Goal: Transaction & Acquisition: Purchase product/service

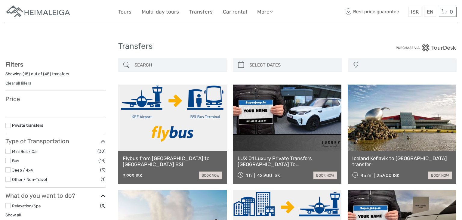
select select
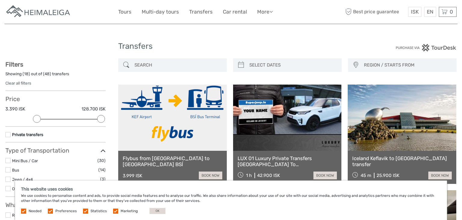
click at [51, 211] on label at bounding box center [50, 211] width 5 height 5
click at [0, 0] on input "checkbox" at bounding box center [0, 0] width 0 height 0
click at [91, 212] on label "Statistics" at bounding box center [99, 211] width 16 height 5
click at [127, 212] on label "Marketing" at bounding box center [129, 211] width 17 height 5
click at [0, 0] on input "checkbox" at bounding box center [0, 0] width 0 height 0
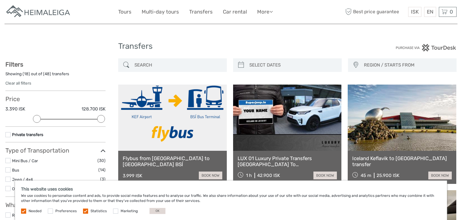
click at [81, 210] on div "Needed Preferences Statistics Marketing OK" at bounding box center [94, 211] width 146 height 6
click at [84, 211] on label at bounding box center [85, 211] width 5 height 5
click at [0, 0] on input "checkbox" at bounding box center [0, 0] width 0 height 0
click at [154, 212] on button "OK" at bounding box center [158, 211] width 16 height 6
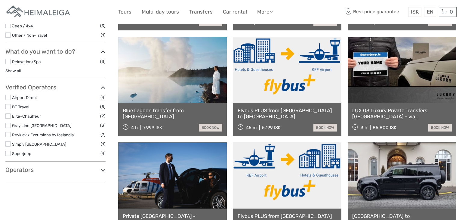
scroll to position [183, 0]
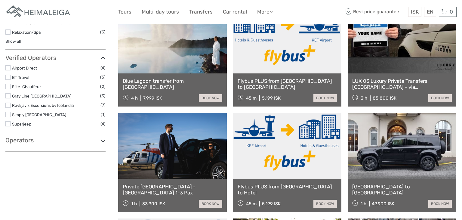
click at [169, 79] on link "Blue Lagoon transfer from [GEOGRAPHIC_DATA]" at bounding box center [173, 84] width 100 height 12
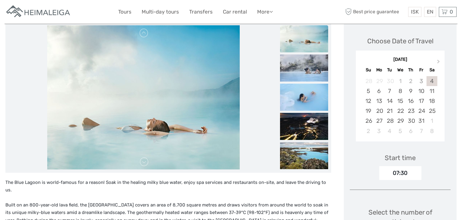
scroll to position [81, 0]
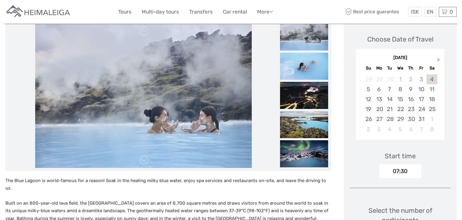
click at [439, 58] on span "Next Month" at bounding box center [439, 61] width 0 height 9
click at [362, 60] on span "Previous Month" at bounding box center [362, 61] width 0 height 9
click at [370, 119] on div "28" at bounding box center [368, 119] width 11 height 10
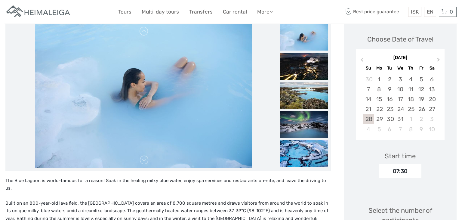
click at [408, 169] on div "07:30" at bounding box center [401, 171] width 42 height 14
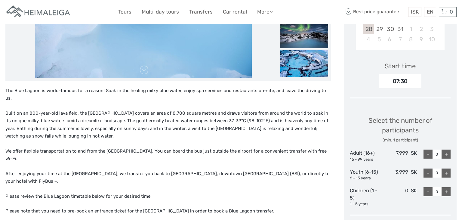
scroll to position [0, 0]
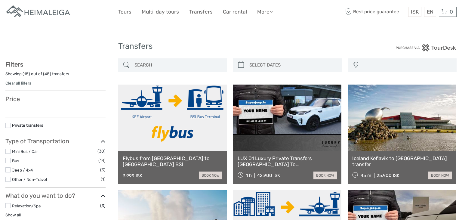
select select
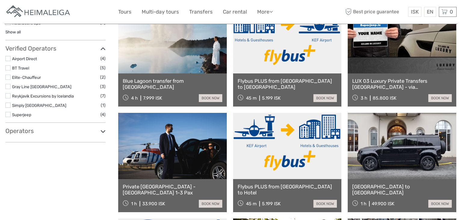
select select
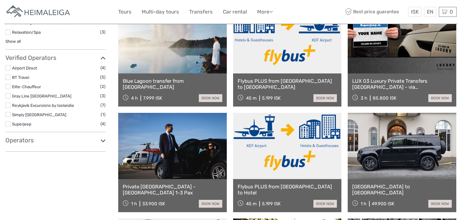
scroll to position [0, 0]
click at [403, 82] on link "LUX 03 Luxury Private Transfers [GEOGRAPHIC_DATA] - via [GEOGRAPHIC_DATA] or vi…" at bounding box center [402, 84] width 100 height 12
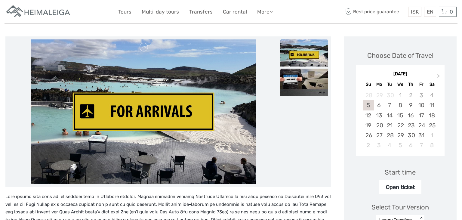
scroll to position [78, 0]
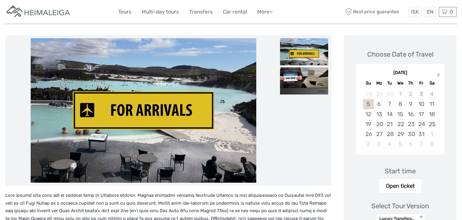
click at [439, 72] on span "Next Month" at bounding box center [439, 76] width 0 height 9
click at [372, 129] on div "28" at bounding box center [368, 134] width 11 height 10
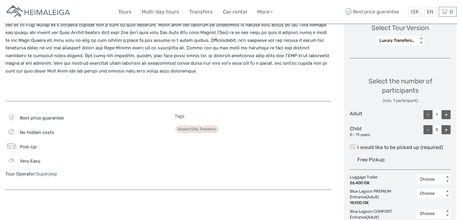
scroll to position [301, 0]
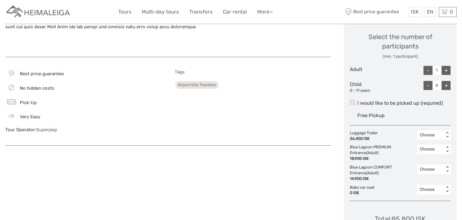
click at [448, 66] on div "+" at bounding box center [446, 70] width 9 height 9
type input "4"
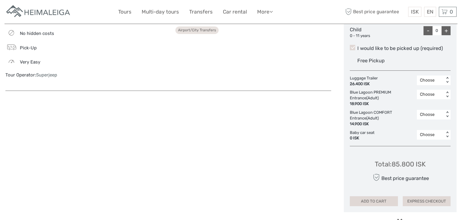
scroll to position [359, 0]
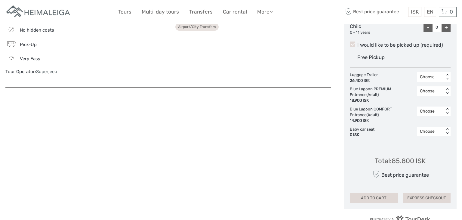
click at [447, 88] on div "< >" at bounding box center [447, 91] width 5 height 6
click at [427, 132] on div "3" at bounding box center [434, 137] width 28 height 10
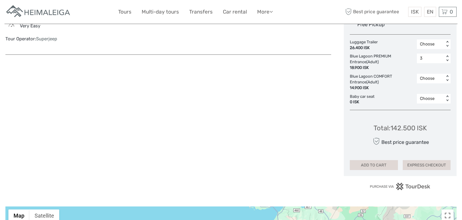
scroll to position [422, 0]
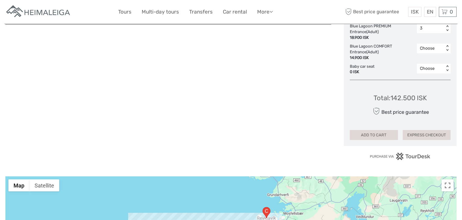
click at [436, 85] on div "Total : 142.500 ISK Best price guarantee ADD TO CART EXPRESS CHECKOUT" at bounding box center [400, 112] width 101 height 55
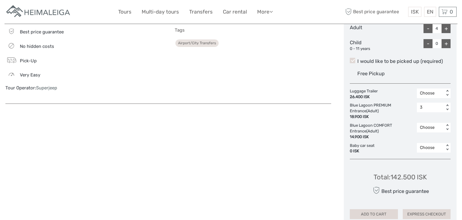
scroll to position [343, 0]
click at [448, 104] on div "< >" at bounding box center [447, 107] width 5 height 6
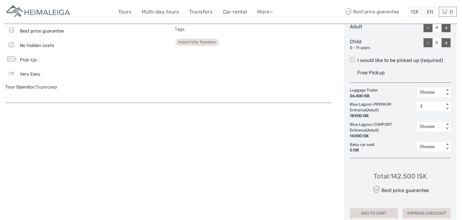
click at [446, 104] on div "< >" at bounding box center [447, 107] width 5 height 6
click at [432, 117] on div "Choose" at bounding box center [434, 122] width 28 height 10
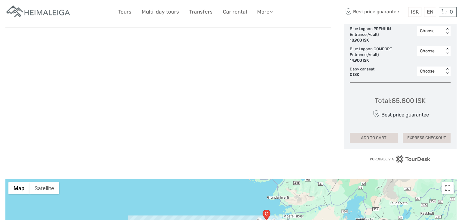
scroll to position [418, 0]
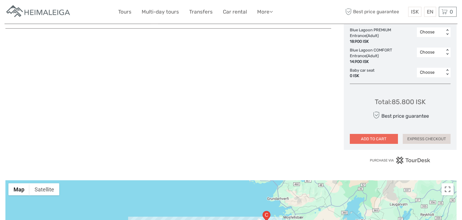
click at [384, 134] on button "ADD TO CART" at bounding box center [374, 139] width 48 height 10
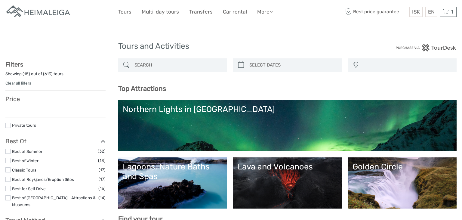
select select
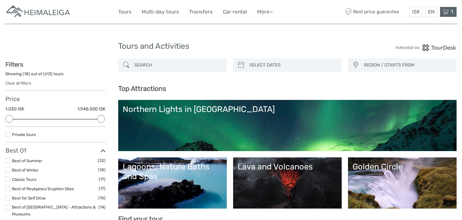
click at [448, 11] on icon at bounding box center [446, 12] width 6 height 8
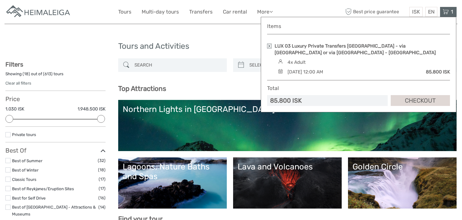
click at [448, 10] on icon at bounding box center [446, 12] width 6 height 8
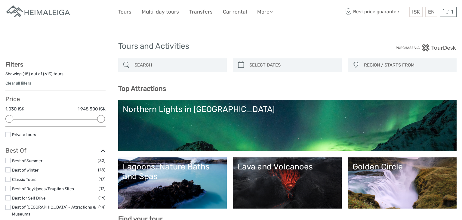
click at [189, 174] on div "Lagoons, Nature Baths and Spas" at bounding box center [173, 172] width 100 height 20
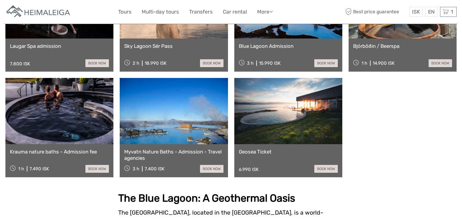
scroll to position [529, 0]
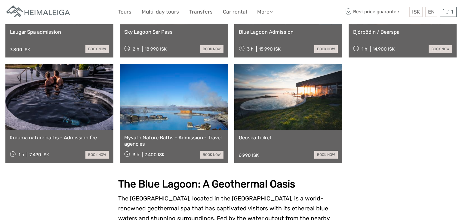
click at [74, 127] on link at bounding box center [59, 97] width 108 height 66
click at [127, 11] on link "Tours" at bounding box center [124, 12] width 13 height 9
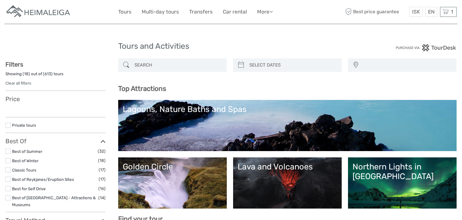
select select
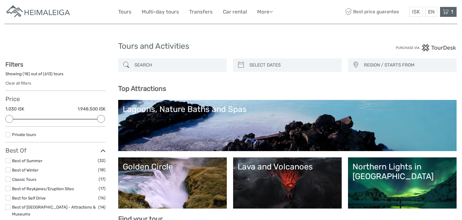
click at [447, 12] on icon at bounding box center [446, 12] width 6 height 8
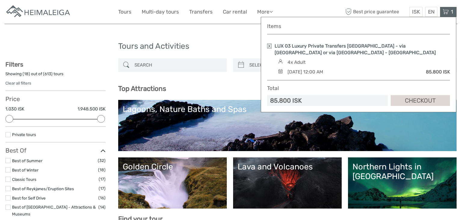
click at [330, 51] on link "LUX 03 Luxury Private Transfers Keflavik Airport - via Blue Lagoon or via Sky l…" at bounding box center [362, 49] width 175 height 13
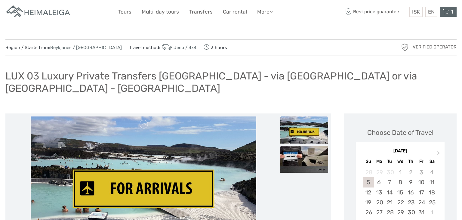
click at [448, 12] on icon at bounding box center [446, 12] width 6 height 8
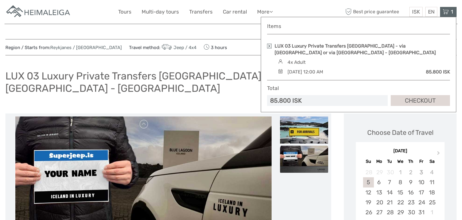
click at [269, 46] on link at bounding box center [269, 46] width 5 height 5
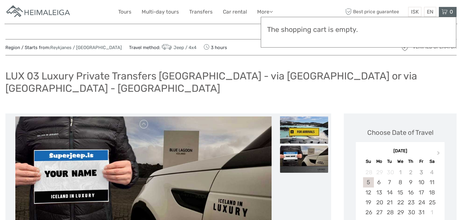
click at [308, 7] on div "ISK ISK € $ £ EN English Español Deutsch Tours Multi-day tours Transfers Car re…" at bounding box center [231, 12] width 226 height 15
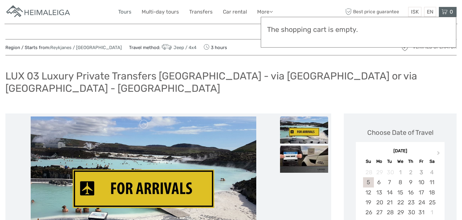
click at [125, 11] on link "Tours" at bounding box center [124, 12] width 13 height 9
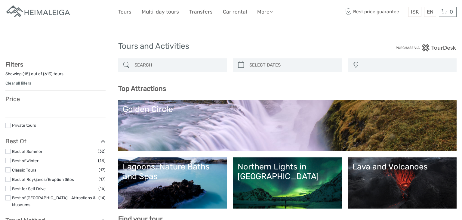
select select
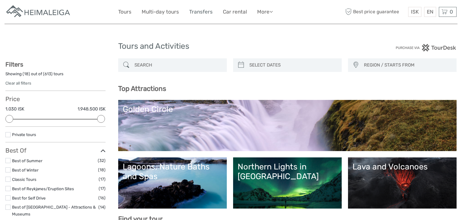
click at [204, 13] on link "Transfers" at bounding box center [200, 12] width 23 height 9
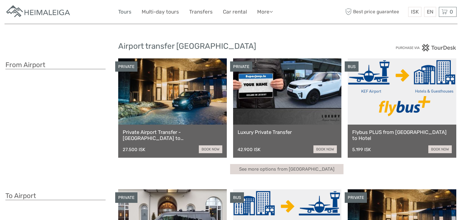
click at [123, 11] on link "Tours" at bounding box center [124, 12] width 13 height 9
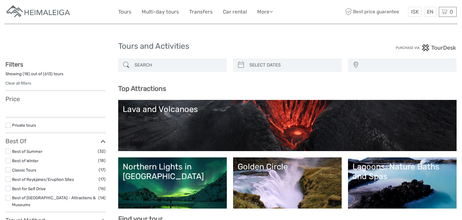
select select
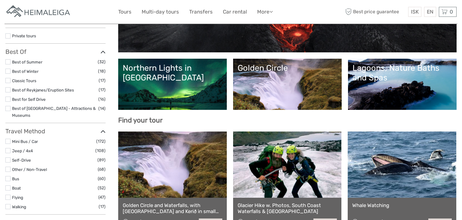
scroll to position [101, 0]
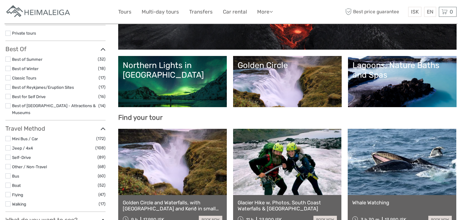
click at [183, 76] on link "Northern Lights in [GEOGRAPHIC_DATA]" at bounding box center [173, 81] width 100 height 42
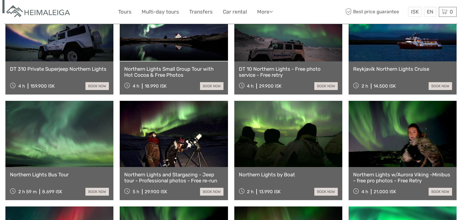
scroll to position [255, 0]
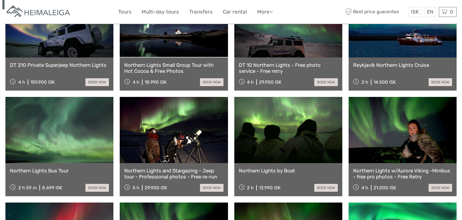
click at [61, 116] on link at bounding box center [59, 130] width 108 height 66
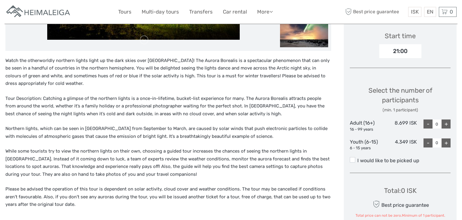
scroll to position [57, 0]
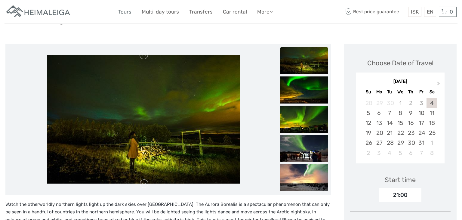
drag, startPoint x: 126, startPoint y: 12, endPoint x: 127, endPoint y: 24, distance: 12.1
click at [126, 12] on link "Tours" at bounding box center [124, 12] width 13 height 9
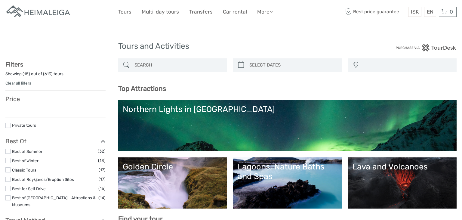
select select
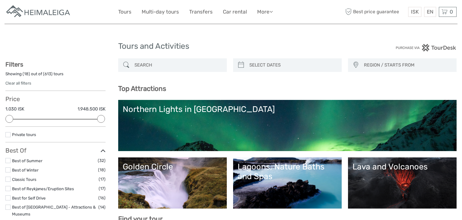
click at [162, 184] on link "Golden Circle" at bounding box center [173, 183] width 100 height 42
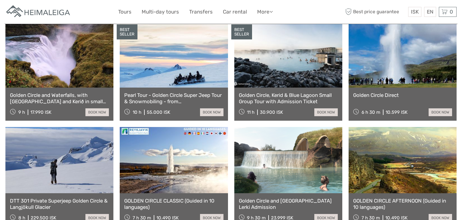
scroll to position [304, 0]
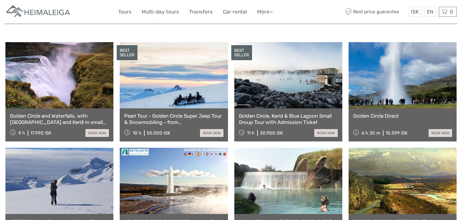
click at [292, 125] on link "Golden Circle, Kerid & Blue Lagoon Small Group Tour with Admission Ticket" at bounding box center [288, 119] width 99 height 12
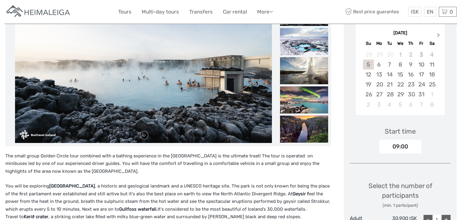
click at [439, 35] on span "Next Month" at bounding box center [439, 36] width 0 height 9
click at [392, 94] on div "30" at bounding box center [390, 94] width 11 height 10
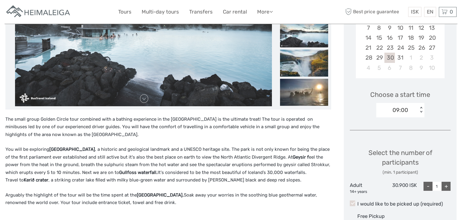
scroll to position [149, 0]
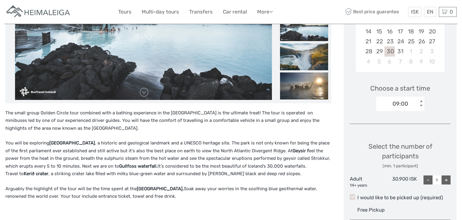
click at [446, 181] on div "+" at bounding box center [446, 179] width 9 height 9
type input "3"
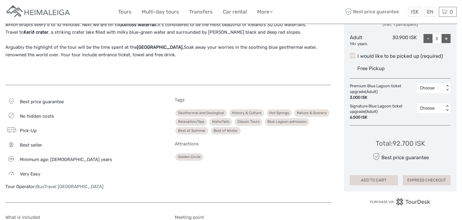
scroll to position [0, 0]
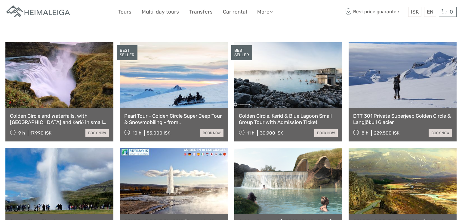
scroll to position [304, 0]
drag, startPoint x: 200, startPoint y: 13, endPoint x: 200, endPoint y: 19, distance: 6.6
click at [200, 13] on link "Transfers" at bounding box center [200, 12] width 23 height 9
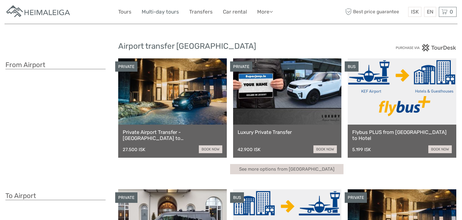
click at [155, 13] on link "Multi-day tours" at bounding box center [160, 12] width 37 height 9
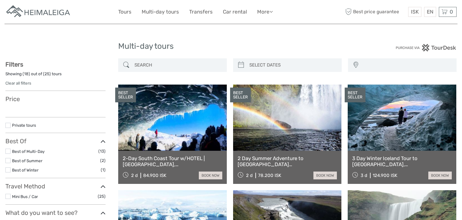
select select
